Goal: Information Seeking & Learning: Check status

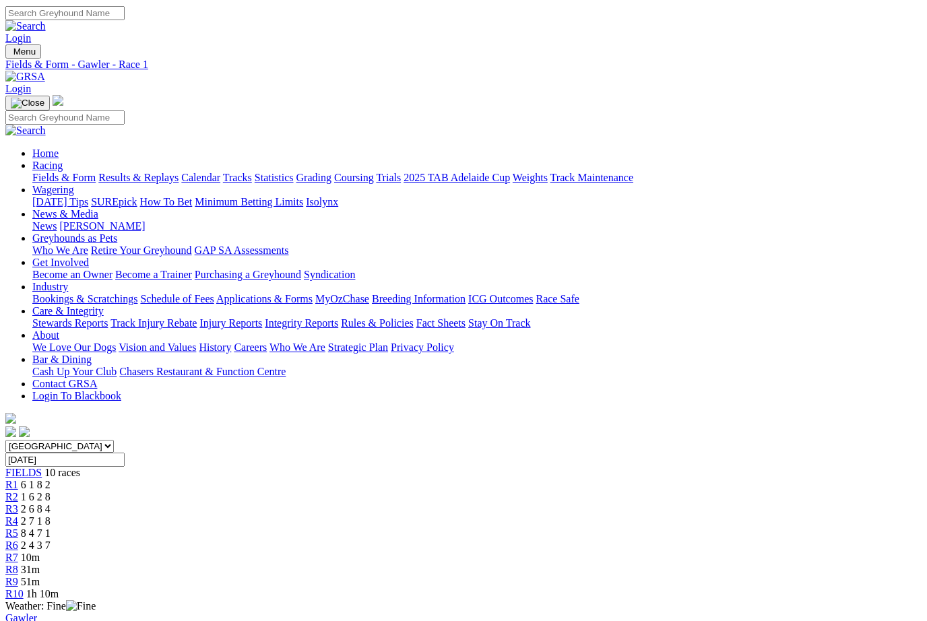
click at [57, 171] on link "Fields & Form" at bounding box center [63, 176] width 63 height 11
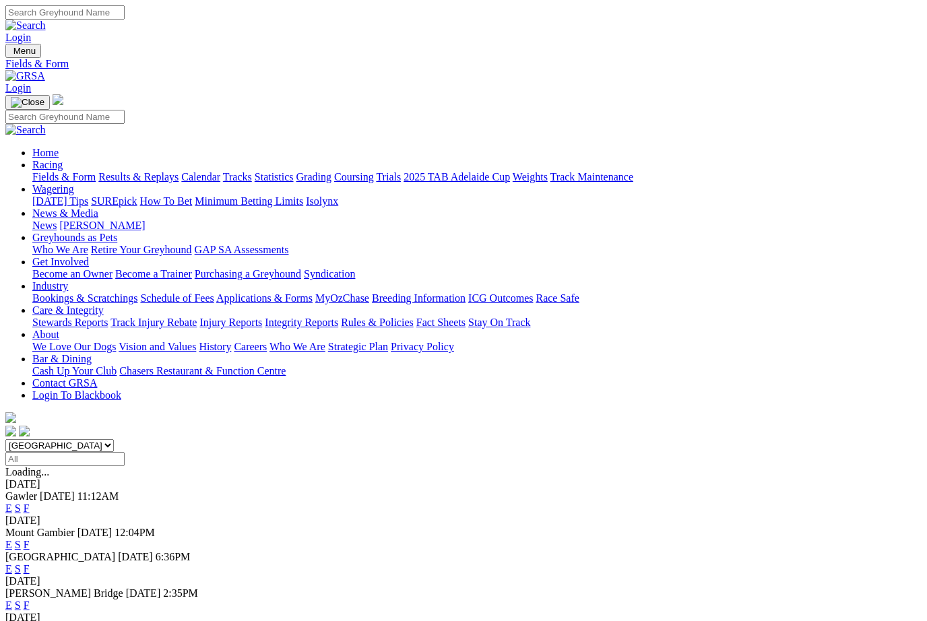
scroll to position [-1, 0]
click at [173, 171] on link "Results & Replays" at bounding box center [138, 176] width 80 height 11
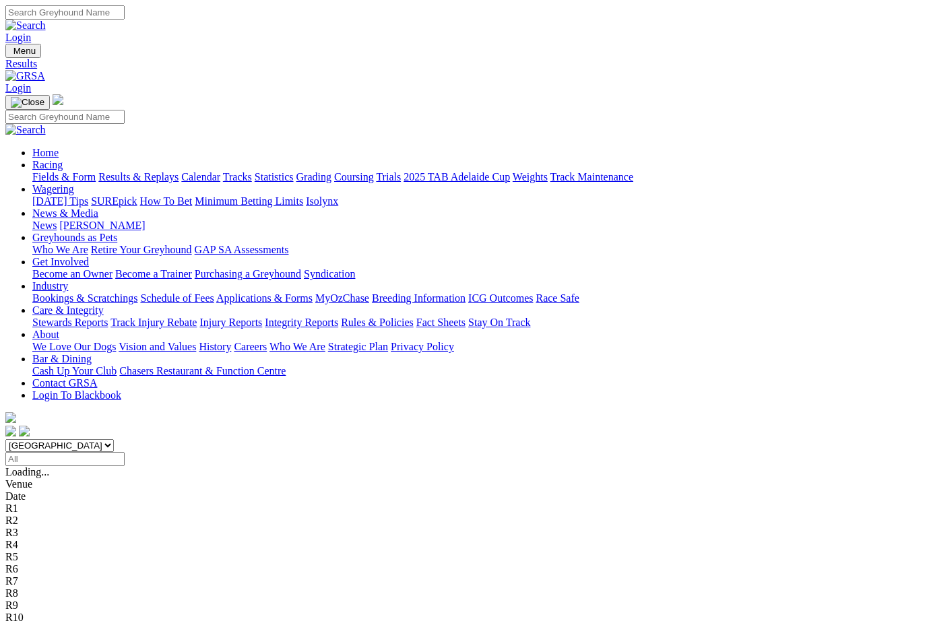
scroll to position [-1, 0]
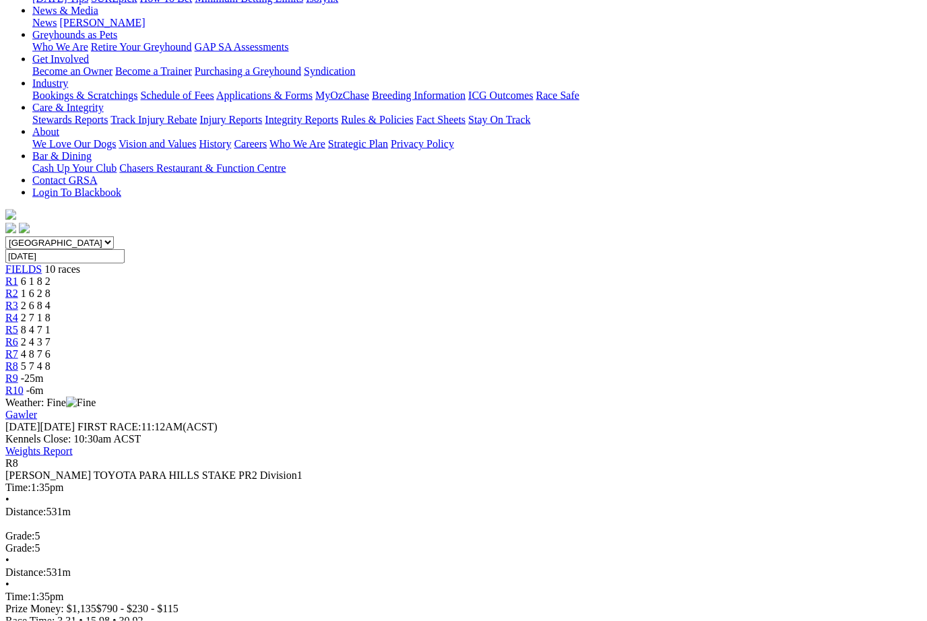
scroll to position [211, 0]
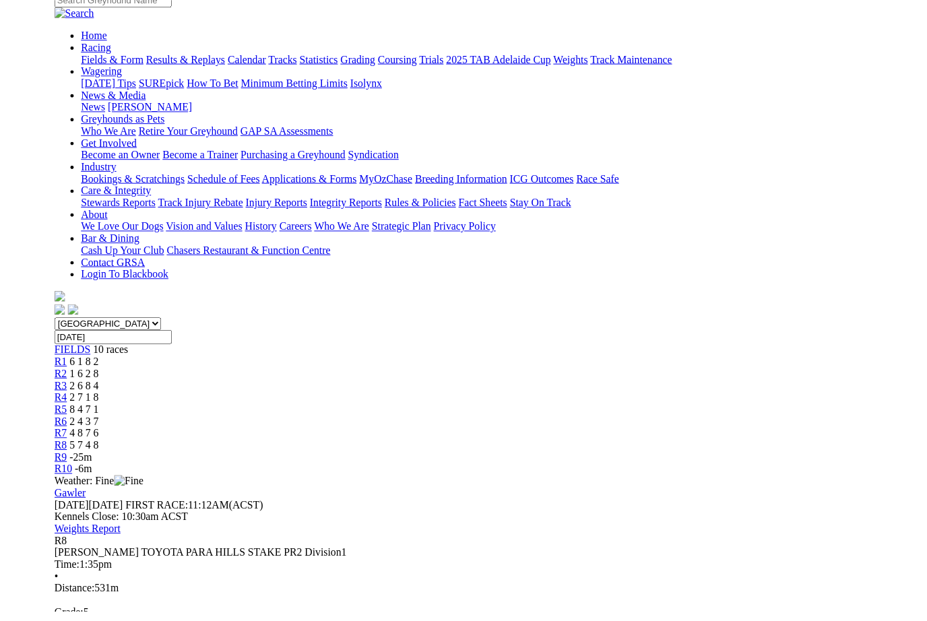
scroll to position [129, 0]
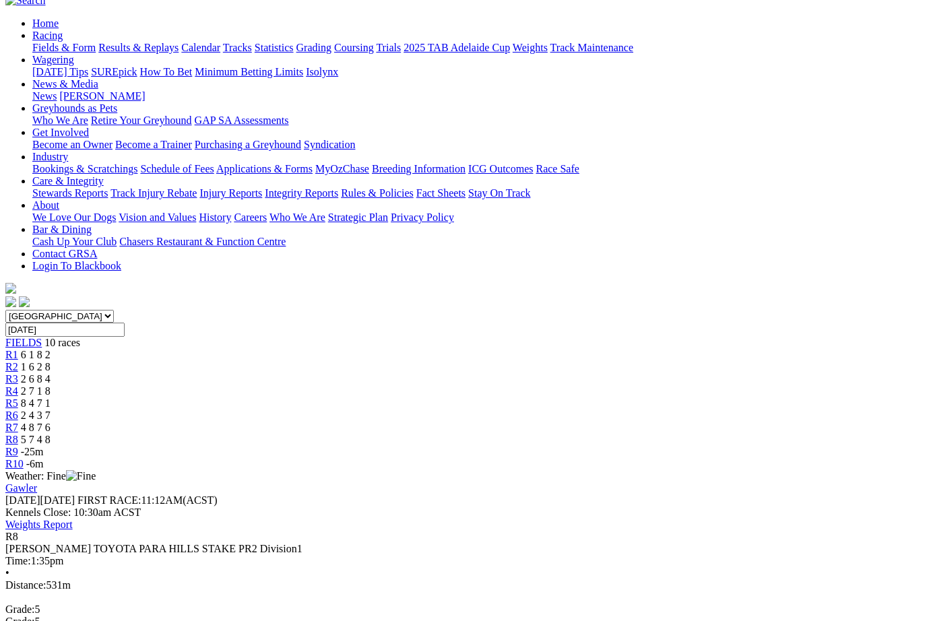
click at [18, 446] on link "R9" at bounding box center [11, 451] width 13 height 11
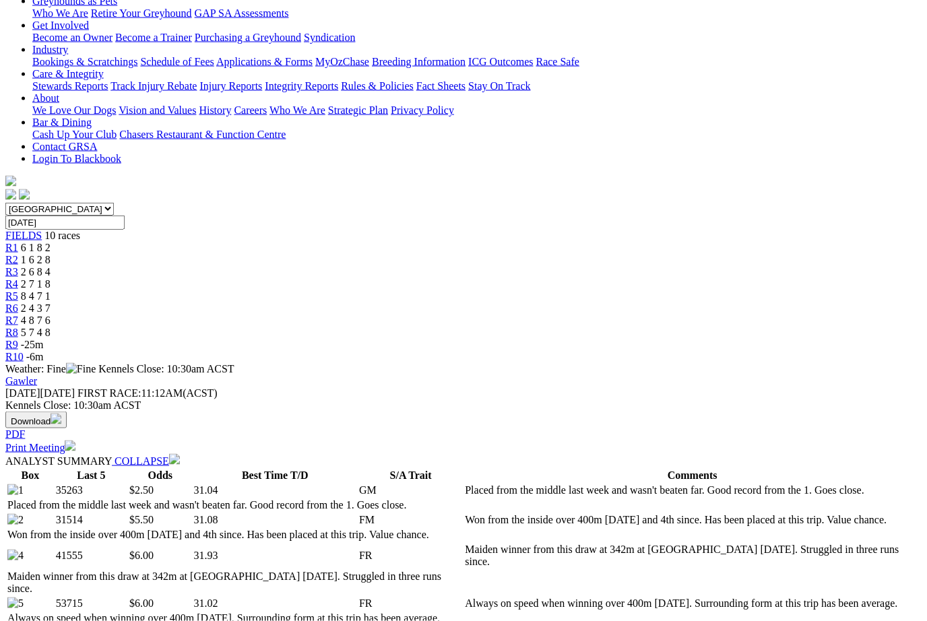
scroll to position [234, 0]
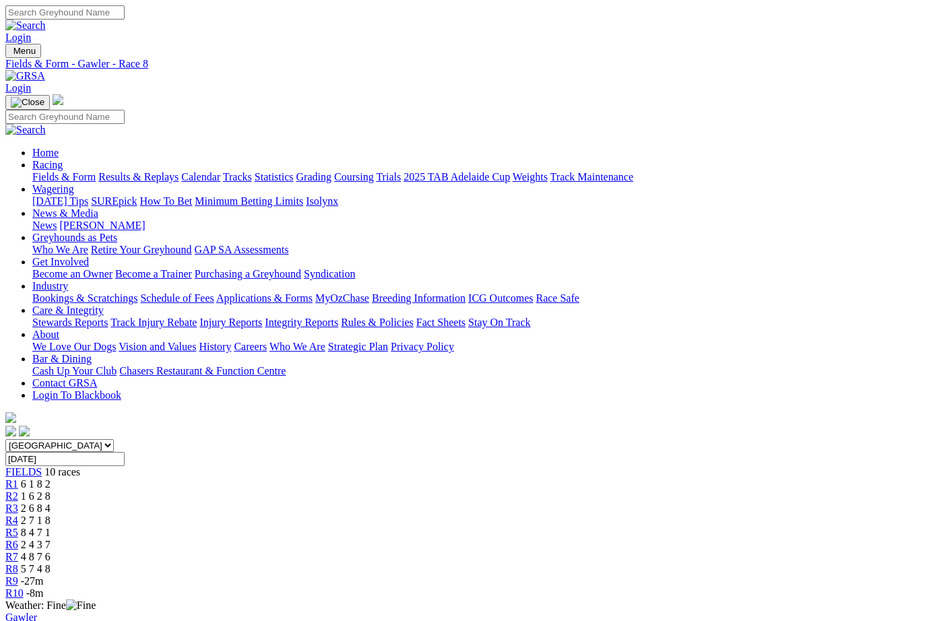
scroll to position [174, 0]
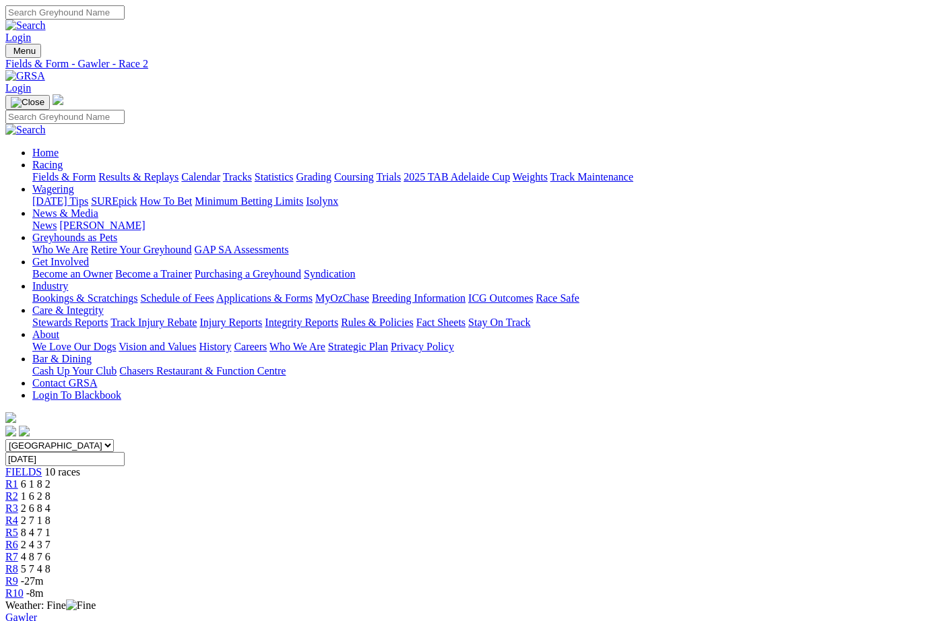
click at [18, 563] on span "R8" at bounding box center [11, 568] width 13 height 11
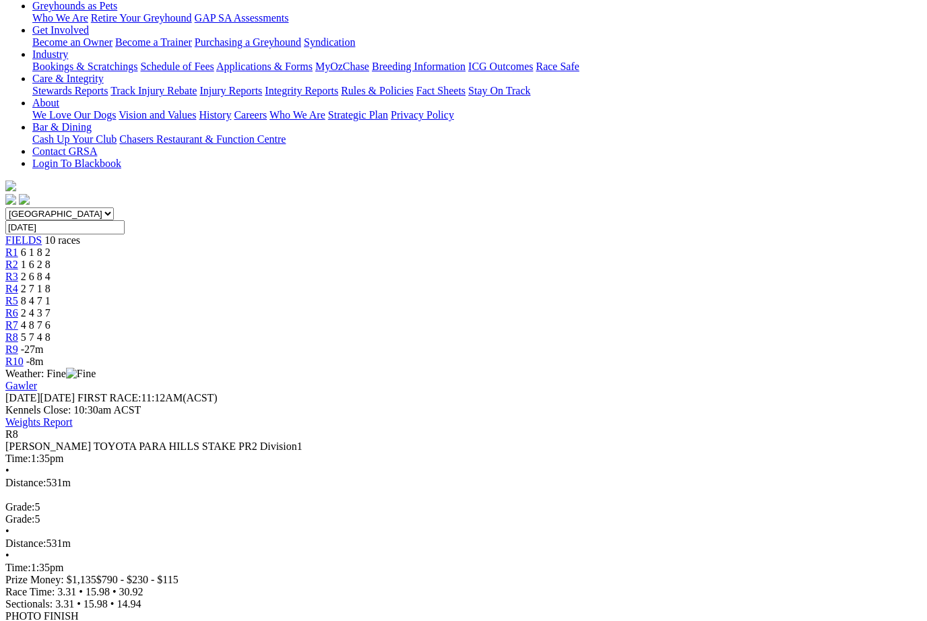
scroll to position [233, 0]
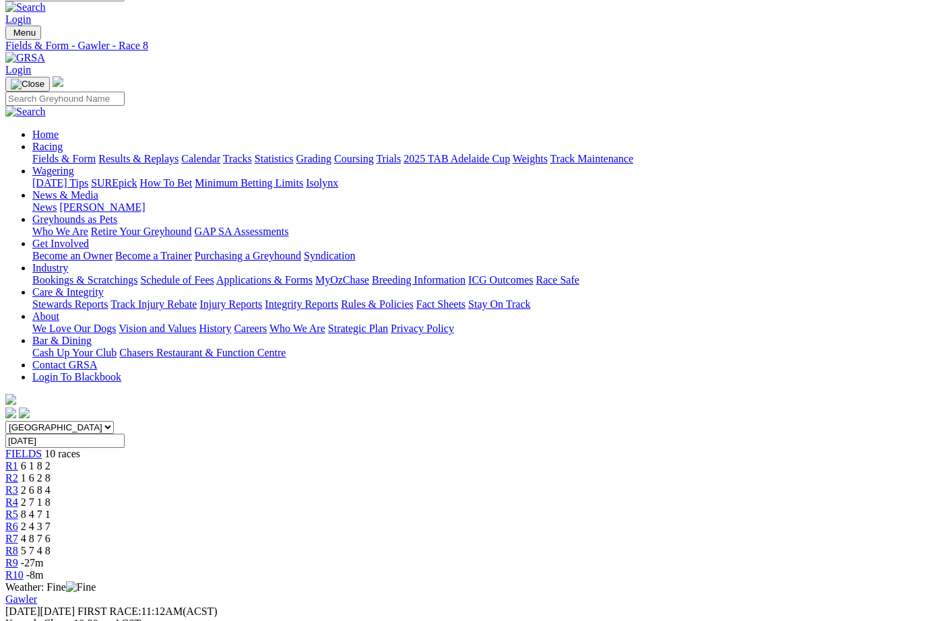
scroll to position [18, 0]
click at [18, 485] on span "R3" at bounding box center [11, 490] width 13 height 11
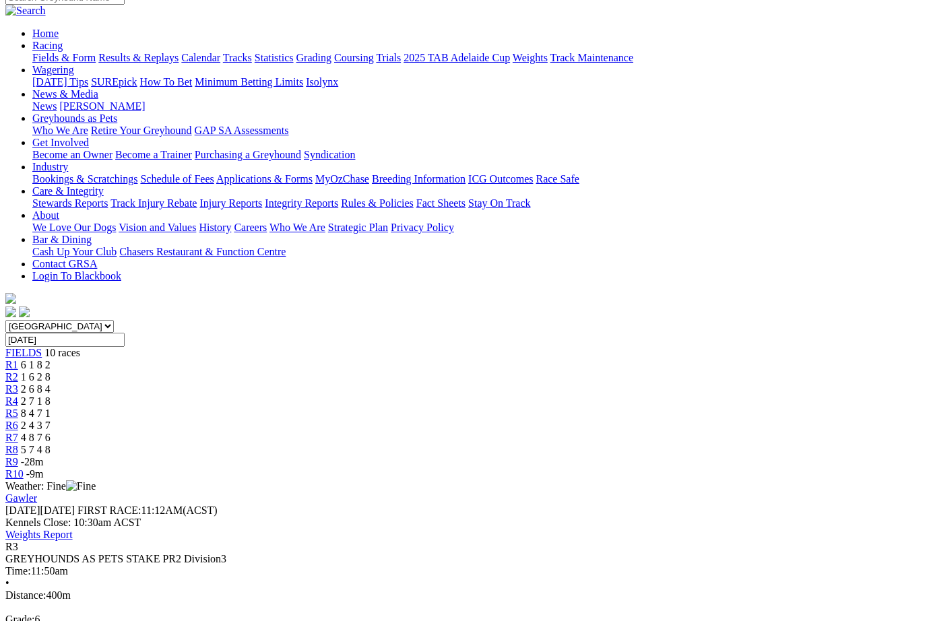
scroll to position [119, 0]
click at [51, 372] on span "1 6 2 8" at bounding box center [36, 377] width 30 height 11
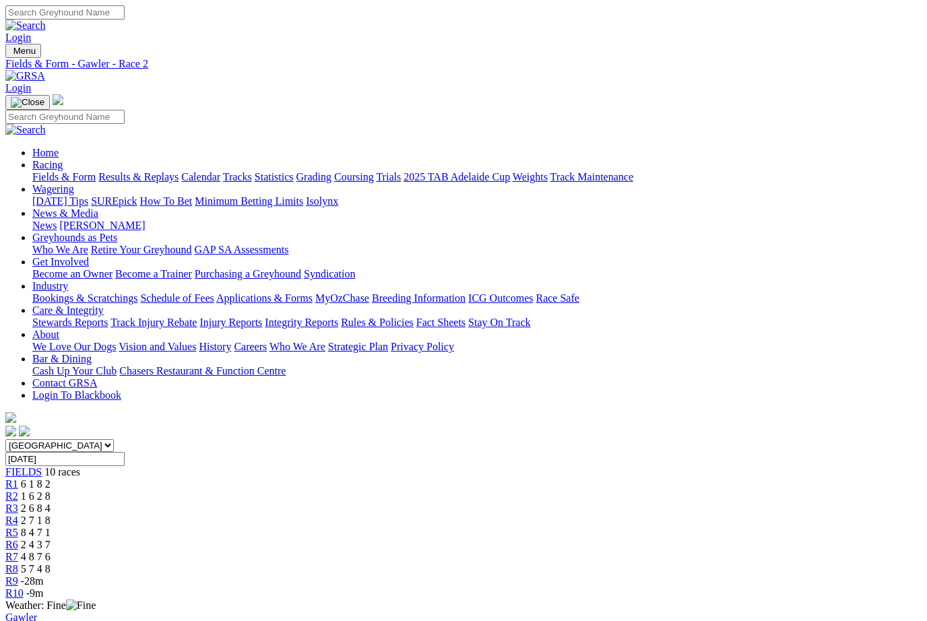
click at [18, 515] on span "R4" at bounding box center [11, 520] width 13 height 11
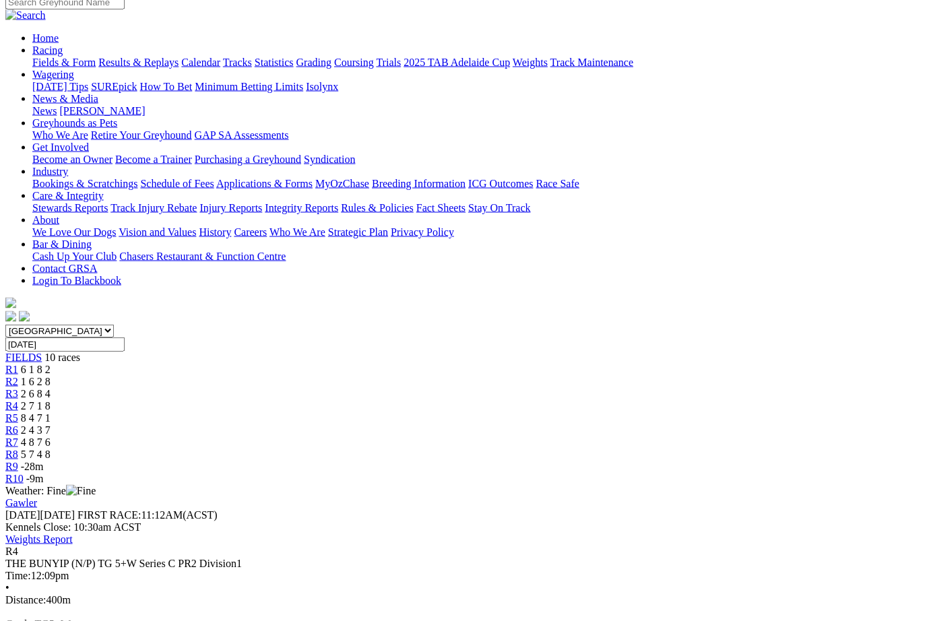
scroll to position [68, 0]
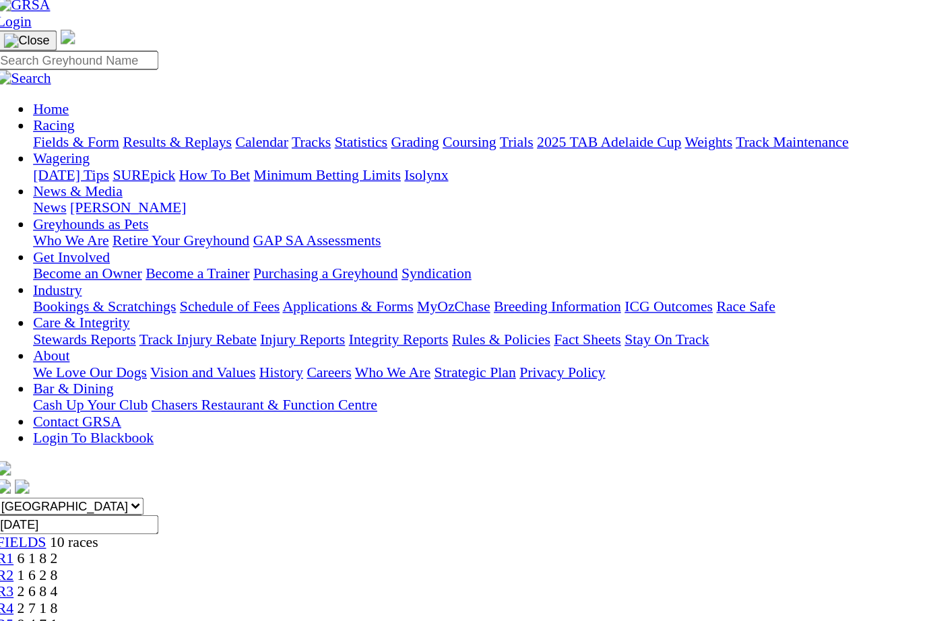
scroll to position [71, 0]
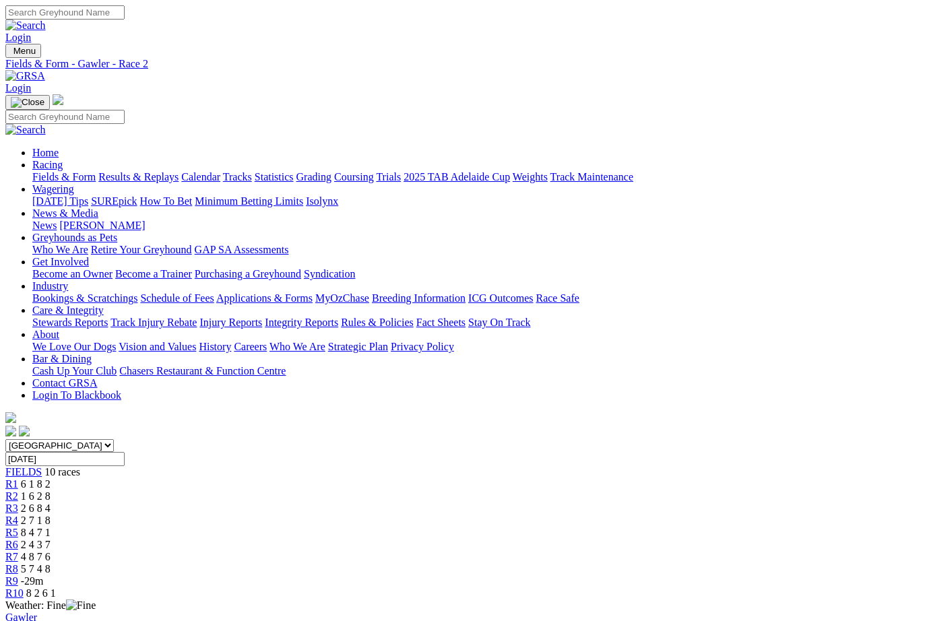
click at [53, 171] on link "Fields & Form" at bounding box center [63, 176] width 63 height 11
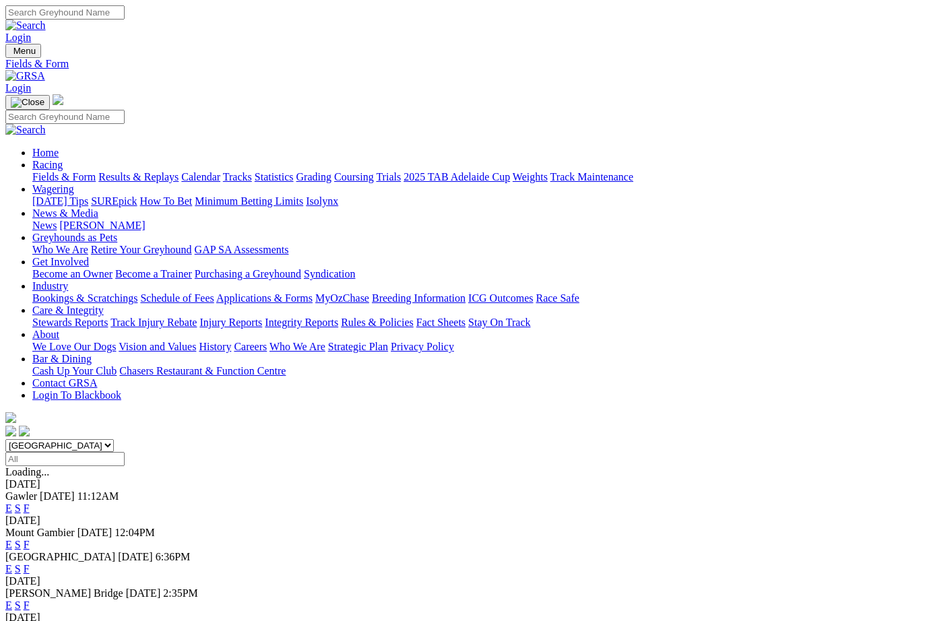
click at [30, 563] on link "F" at bounding box center [27, 568] width 6 height 11
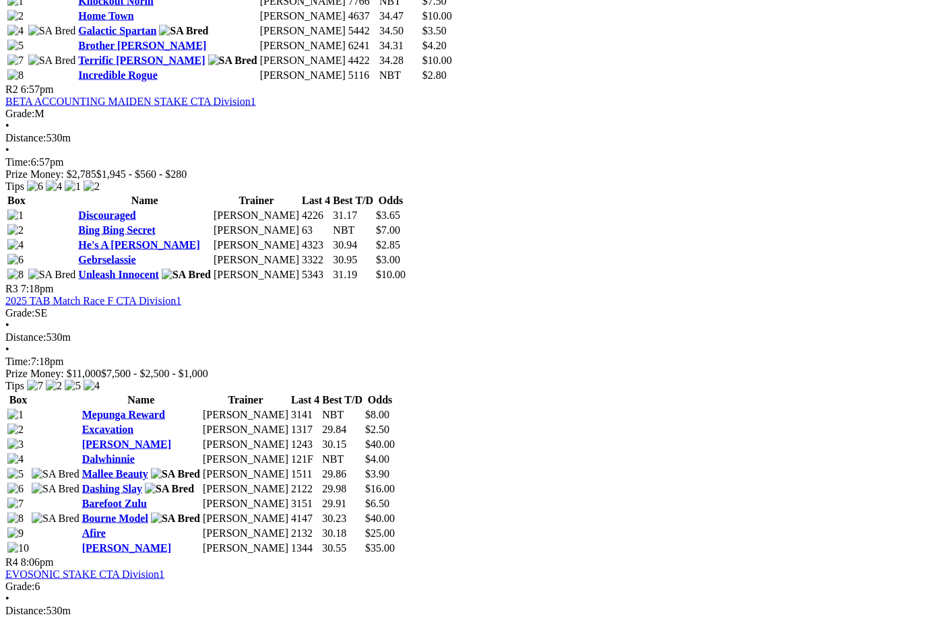
scroll to position [846, 0]
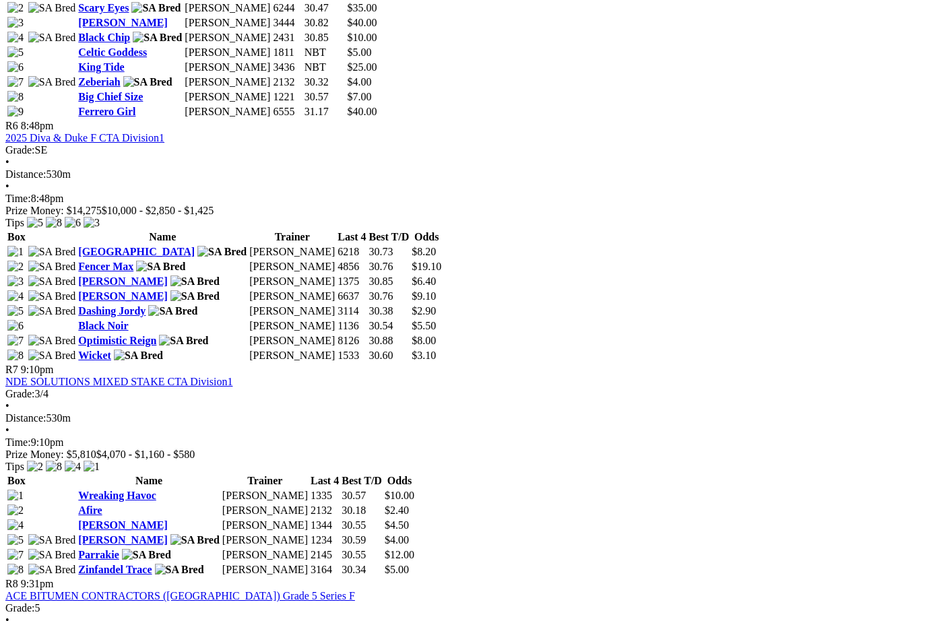
scroll to position [1732, 0]
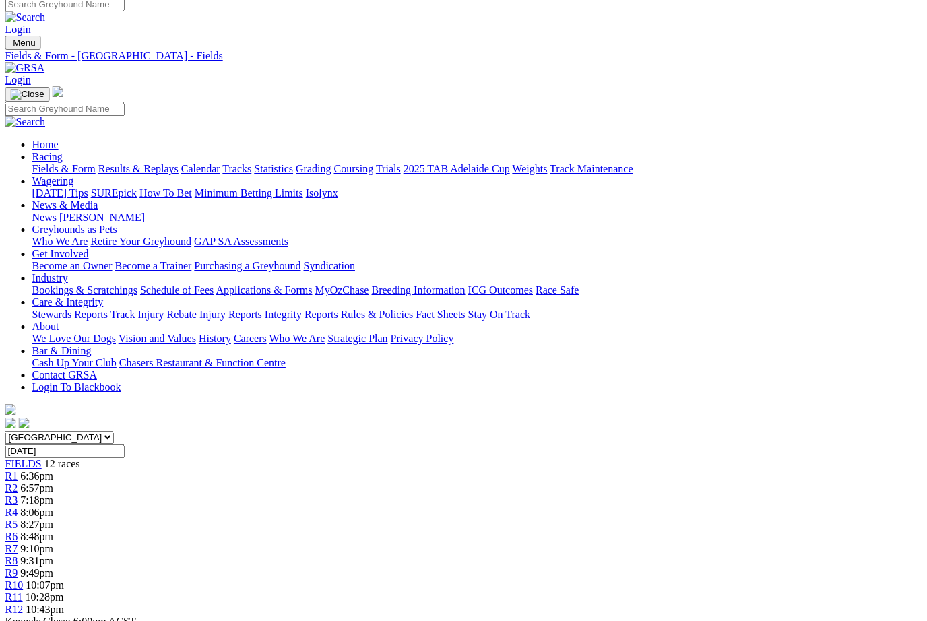
scroll to position [8, 20]
click at [33, 163] on link "Fields & Form" at bounding box center [63, 168] width 63 height 11
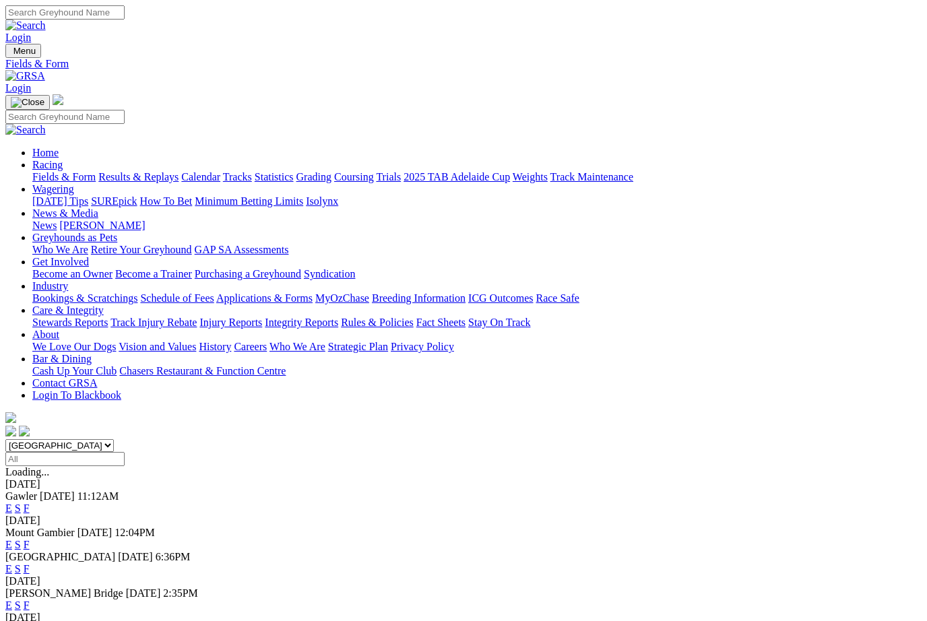
click at [179, 171] on link "Results & Replays" at bounding box center [138, 176] width 80 height 11
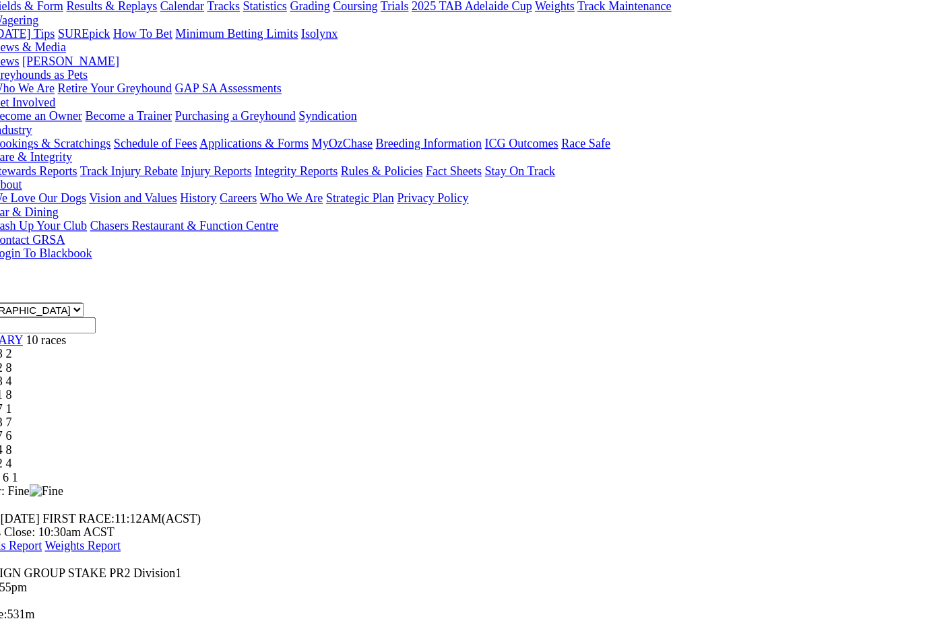
scroll to position [171, 0]
click at [18, 392] on span "R8" at bounding box center [11, 397] width 13 height 11
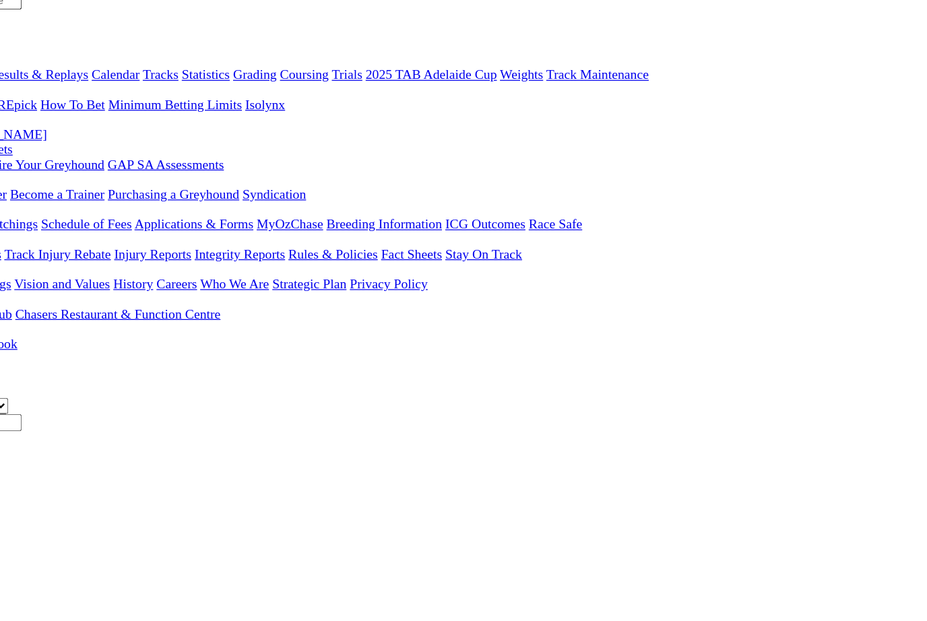
scroll to position [48, 0]
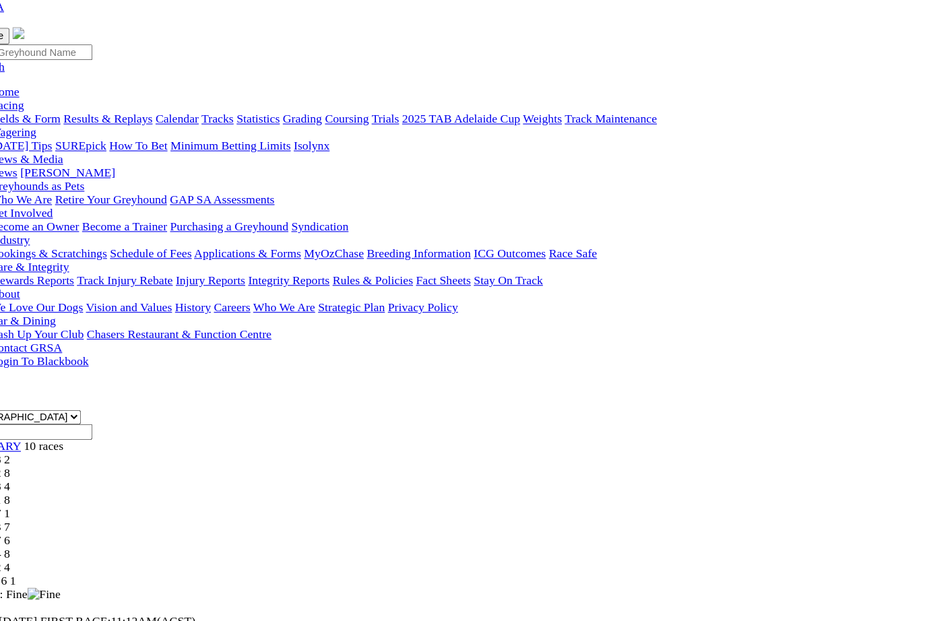
click at [18, 528] on span "R9" at bounding box center [11, 533] width 13 height 11
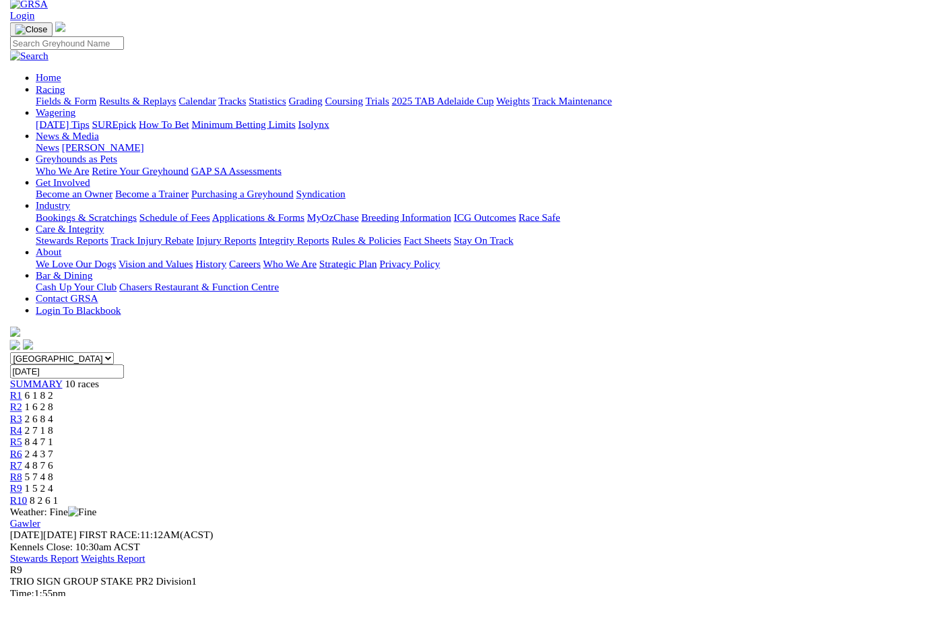
scroll to position [91, 27]
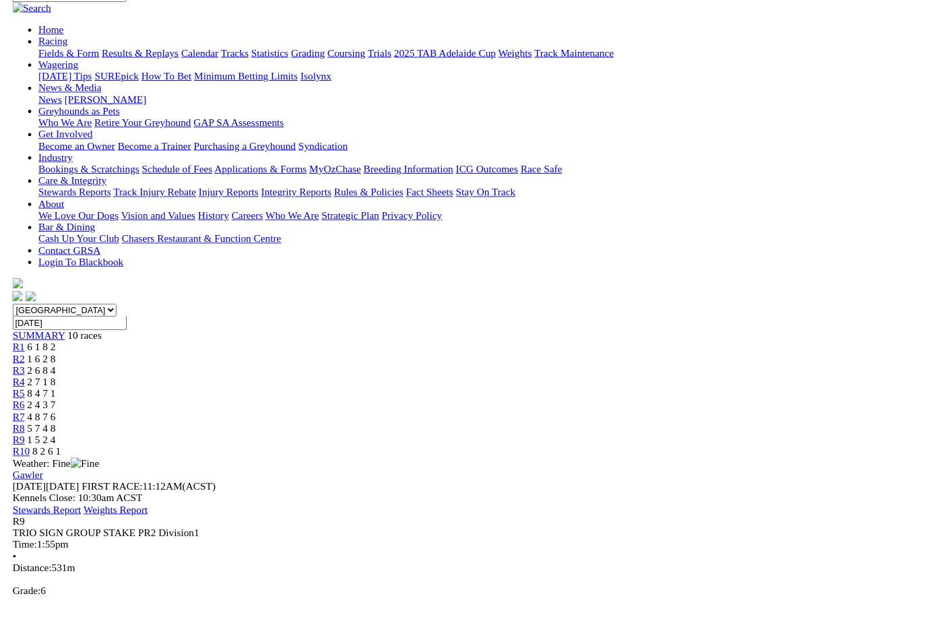
scroll to position [143, 3]
